Goal: Information Seeking & Learning: Find specific fact

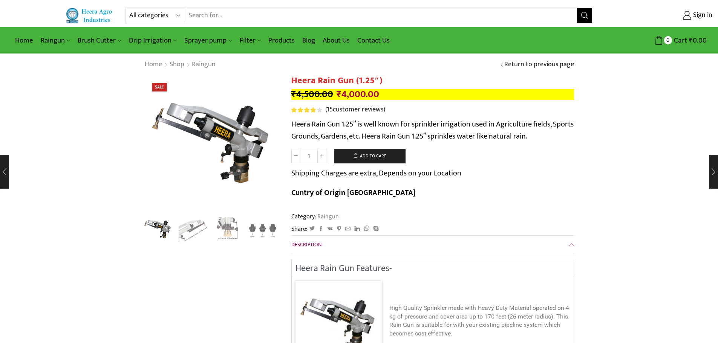
click at [205, 14] on input "Search input" at bounding box center [381, 15] width 392 height 15
type input "1"
type input "ren gun"
click at [577, 8] on button "Search" at bounding box center [584, 15] width 15 height 15
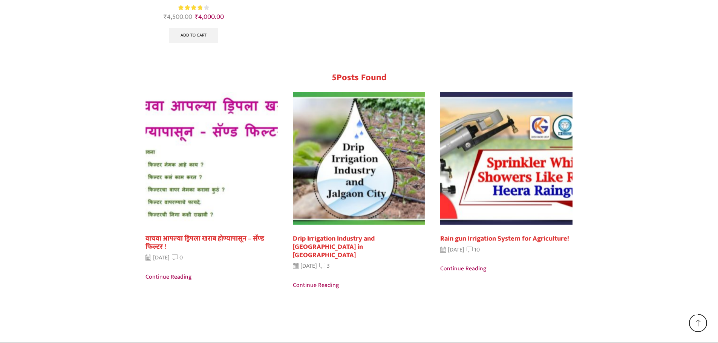
scroll to position [427, 0]
